Goal: Download file/media

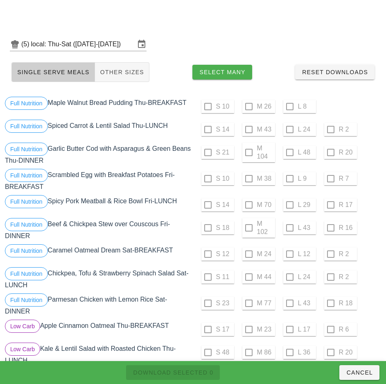
scroll to position [848, 0]
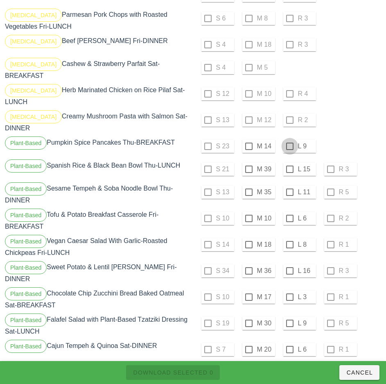
click at [290, 139] on div at bounding box center [290, 146] width 14 height 14
checkbox input "true"
click at [290, 162] on div at bounding box center [290, 169] width 14 height 14
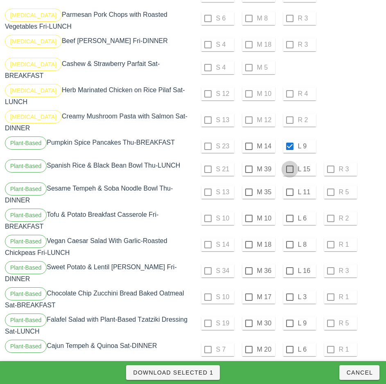
checkbox input "true"
click at [290, 185] on div at bounding box center [290, 192] width 14 height 14
checkbox input "true"
click at [290, 211] on div at bounding box center [290, 218] width 14 height 14
checkbox input "true"
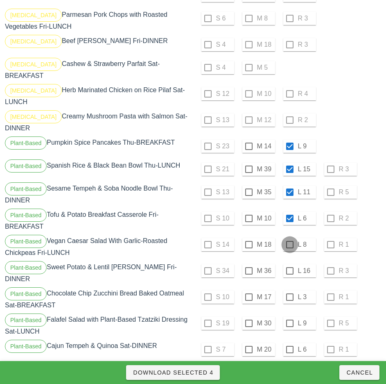
click at [290, 238] on div at bounding box center [290, 245] width 14 height 14
checkbox input "true"
click at [288, 264] on div at bounding box center [290, 271] width 14 height 14
checkbox input "true"
click at [290, 290] on div at bounding box center [290, 297] width 14 height 14
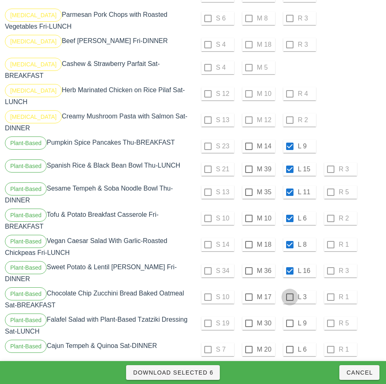
checkbox input "true"
click at [289, 316] on div at bounding box center [290, 323] width 14 height 14
checkbox input "true"
click at [290, 342] on div at bounding box center [290, 349] width 14 height 14
checkbox input "true"
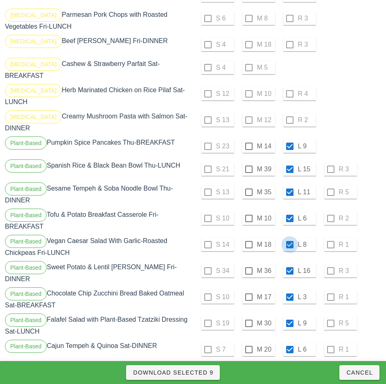
click at [290, 238] on div at bounding box center [290, 245] width 14 height 14
checkbox input "false"
click at [290, 264] on div at bounding box center [290, 271] width 14 height 14
checkbox input "false"
click at [290, 290] on div at bounding box center [290, 297] width 14 height 14
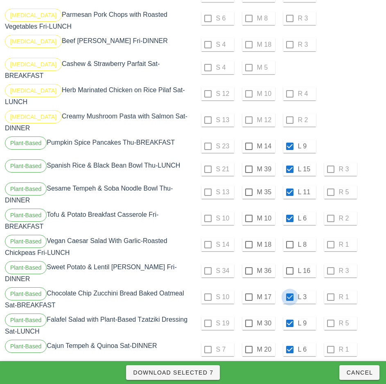
checkbox input "false"
click at [290, 316] on div at bounding box center [290, 323] width 14 height 14
checkbox input "false"
click at [290, 342] on div at bounding box center [290, 349] width 14 height 14
checkbox input "false"
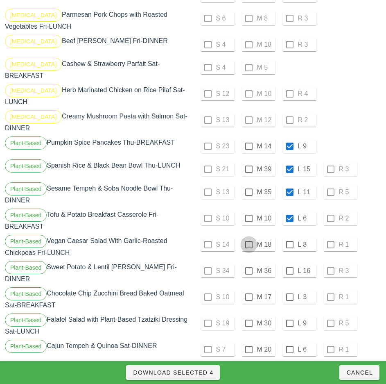
click at [249, 238] on div at bounding box center [249, 245] width 14 height 14
checkbox input "true"
click at [249, 264] on div at bounding box center [249, 271] width 14 height 14
checkbox input "true"
click at [249, 290] on div at bounding box center [249, 297] width 14 height 14
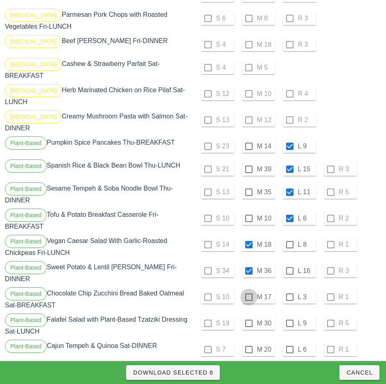
checkbox input "true"
click at [249, 316] on div at bounding box center [249, 323] width 14 height 14
checkbox input "true"
click at [249, 342] on div at bounding box center [249, 349] width 14 height 14
checkbox input "true"
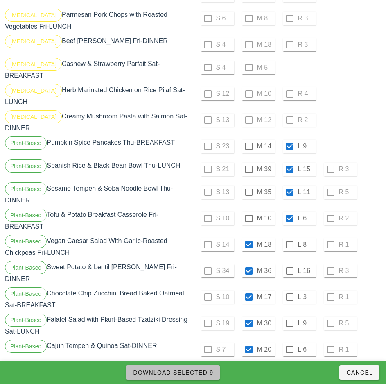
click at [207, 372] on span "Download Selected 9" at bounding box center [173, 372] width 81 height 7
checkbox input "false"
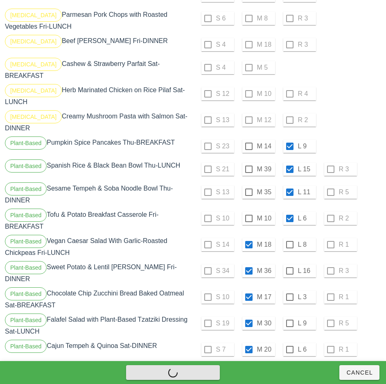
checkbox input "false"
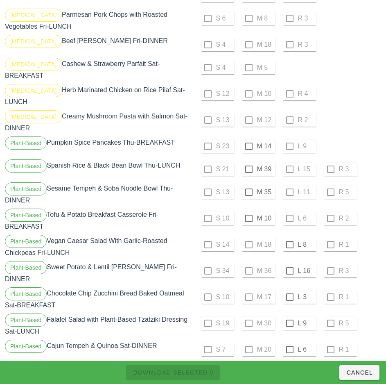
click at [247, 92] on div "S 12 M 10 R 4" at bounding box center [288, 94] width 187 height 20
click at [249, 139] on div at bounding box center [249, 146] width 14 height 14
checkbox input "true"
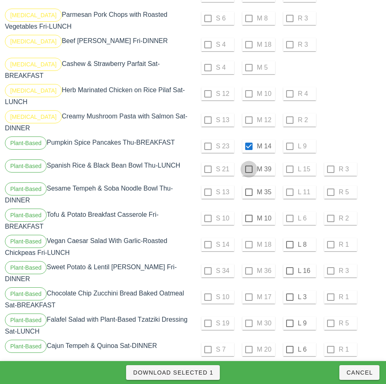
click at [249, 162] on div at bounding box center [249, 169] width 14 height 14
checkbox input "true"
click at [204, 371] on span "Download Selected 2" at bounding box center [173, 372] width 81 height 7
checkbox input "false"
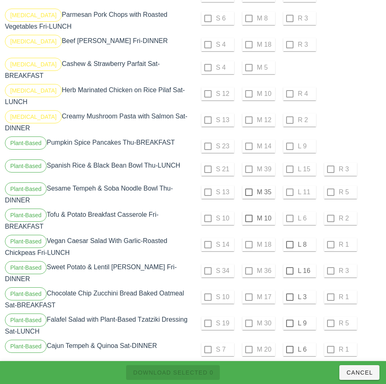
click at [192, 193] on div "Plant-Based Sesame Tempeh & Soba Noodle Bowl Thu-DINNER" at bounding box center [98, 194] width 190 height 26
click at [247, 185] on div at bounding box center [249, 192] width 14 height 14
checkbox input "true"
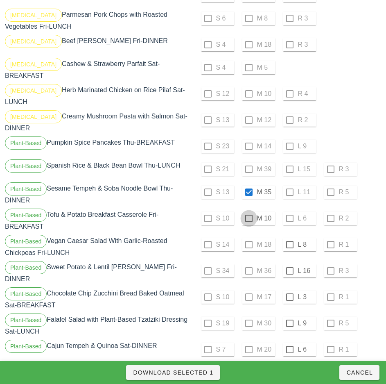
click at [249, 211] on div at bounding box center [249, 218] width 14 height 14
checkbox input "true"
click at [290, 238] on div at bounding box center [290, 245] width 14 height 14
checkbox input "true"
click at [290, 264] on div at bounding box center [290, 271] width 14 height 14
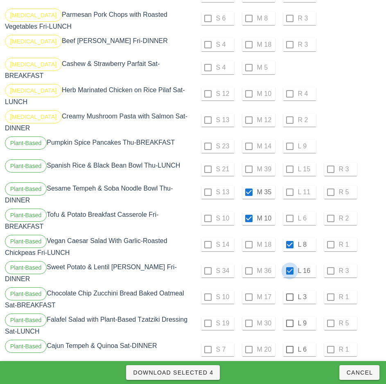
checkbox input "true"
click at [290, 290] on div at bounding box center [290, 297] width 14 height 14
checkbox input "true"
click at [290, 316] on div at bounding box center [290, 323] width 14 height 14
checkbox input "true"
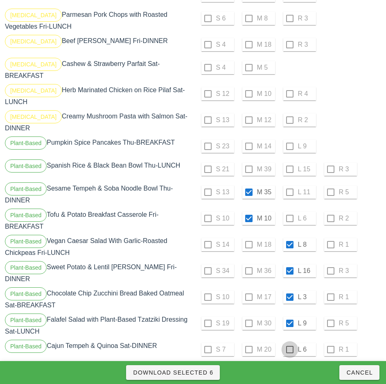
click at [291, 342] on div at bounding box center [290, 349] width 14 height 14
checkbox input "true"
click at [203, 372] on span "Download Selected 7" at bounding box center [173, 372] width 81 height 7
checkbox input "false"
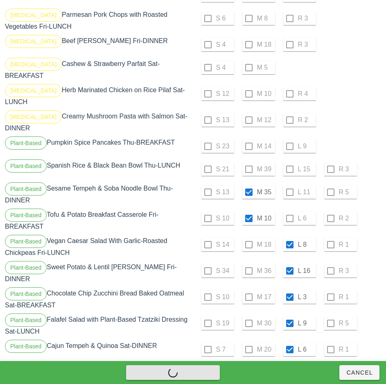
checkbox input "false"
